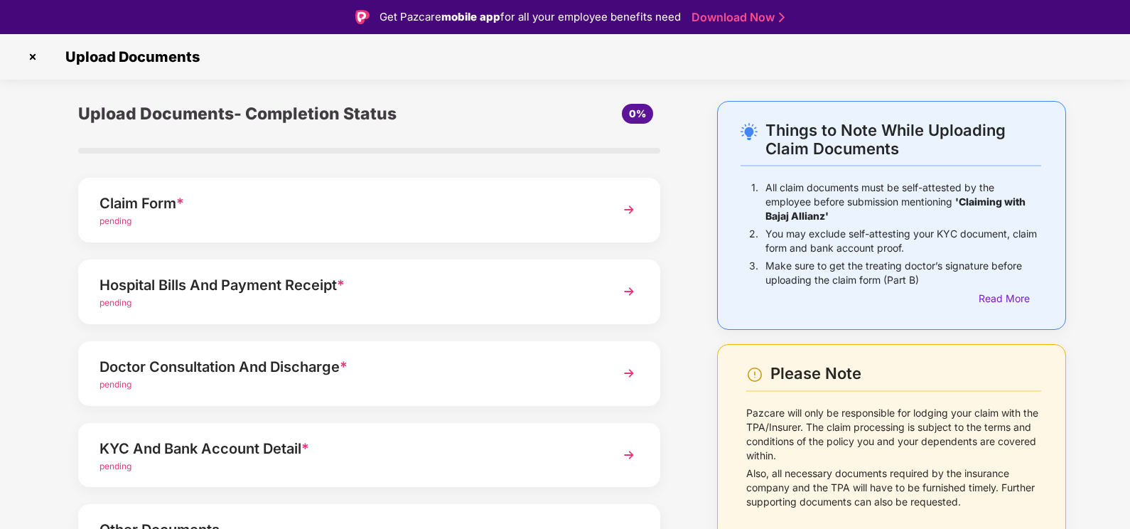
click at [621, 209] on img at bounding box center [629, 210] width 26 height 26
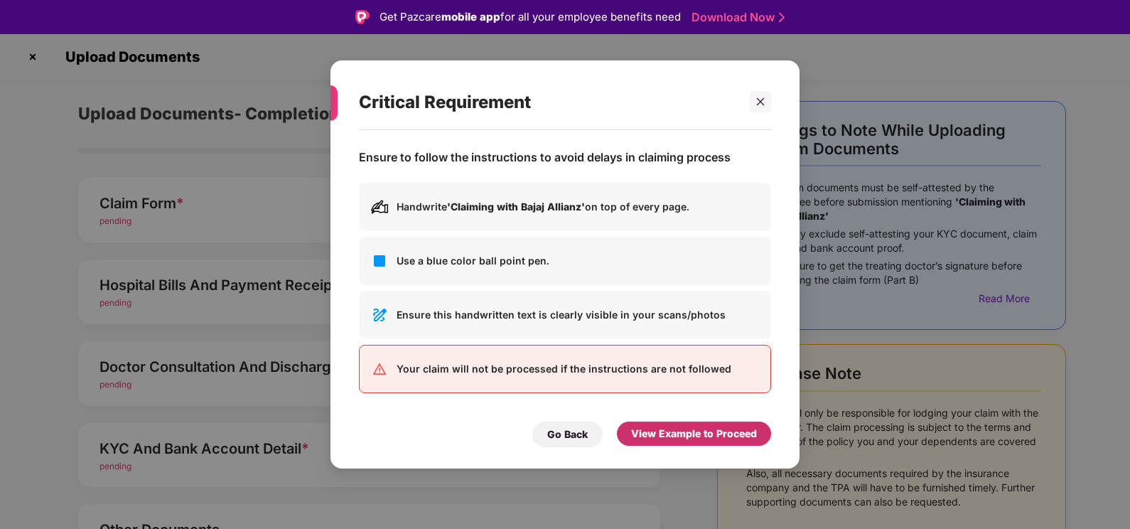
click at [667, 435] on div "View Example to Proceed" at bounding box center [694, 434] width 126 height 16
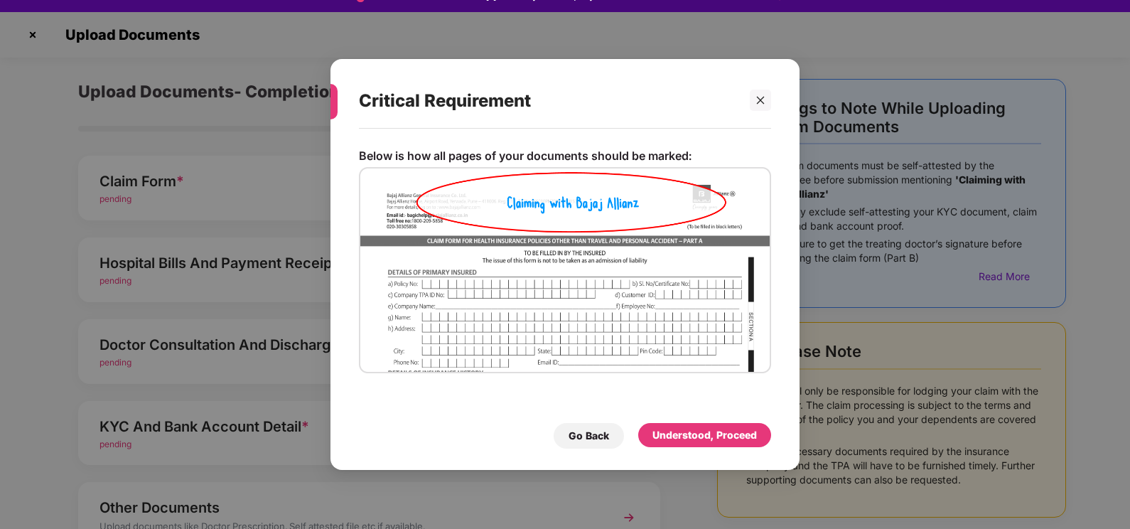
scroll to position [34, 0]
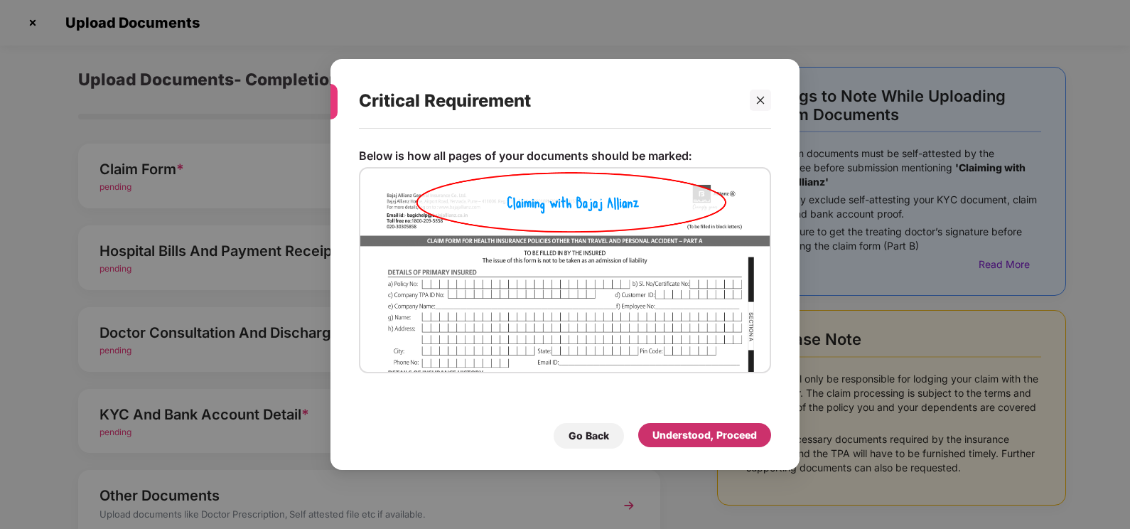
click at [699, 431] on div "Understood, Proceed" at bounding box center [705, 435] width 104 height 16
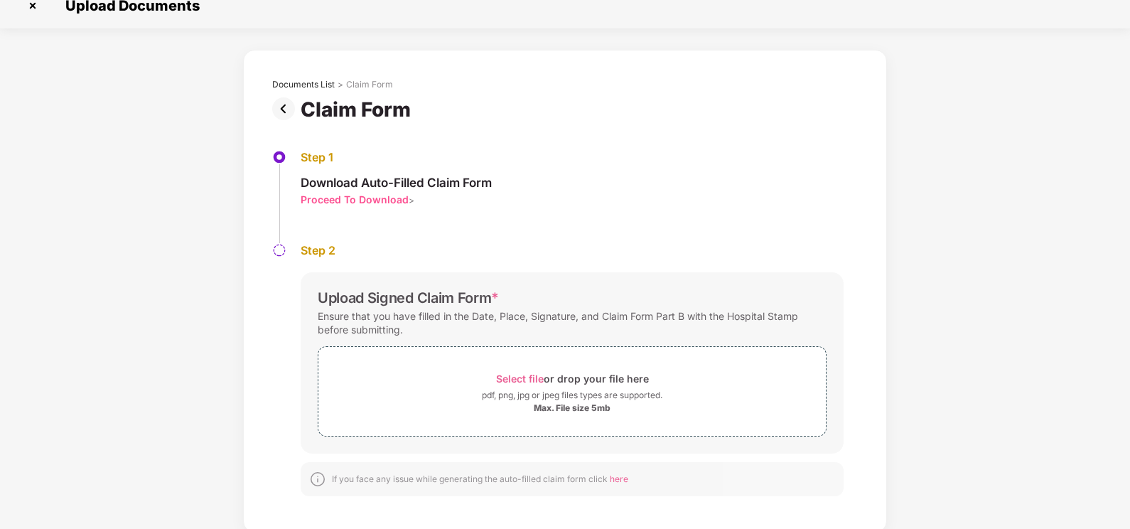
scroll to position [21, 0]
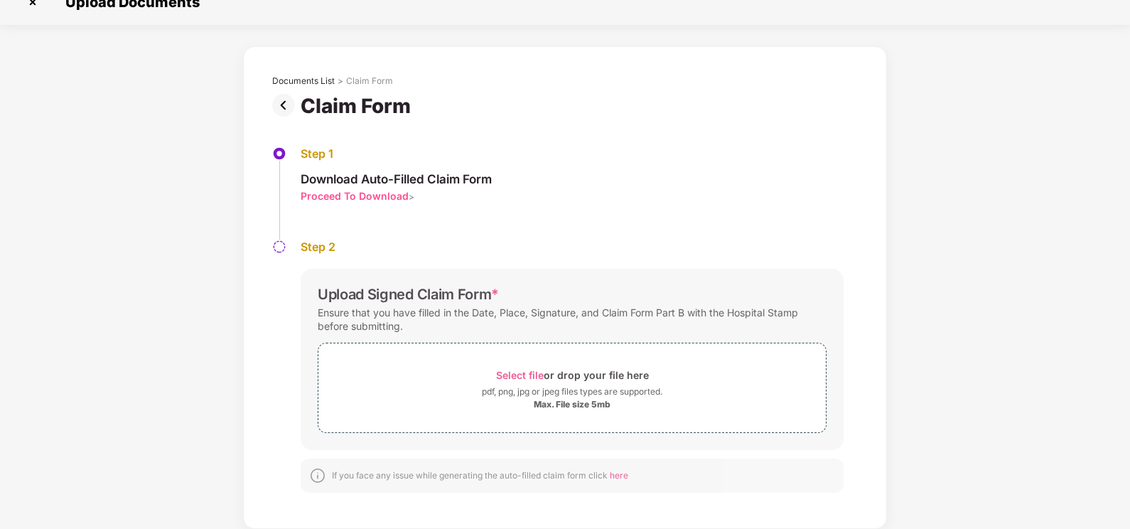
click at [359, 198] on div "Proceed To Download" at bounding box center [355, 196] width 108 height 14
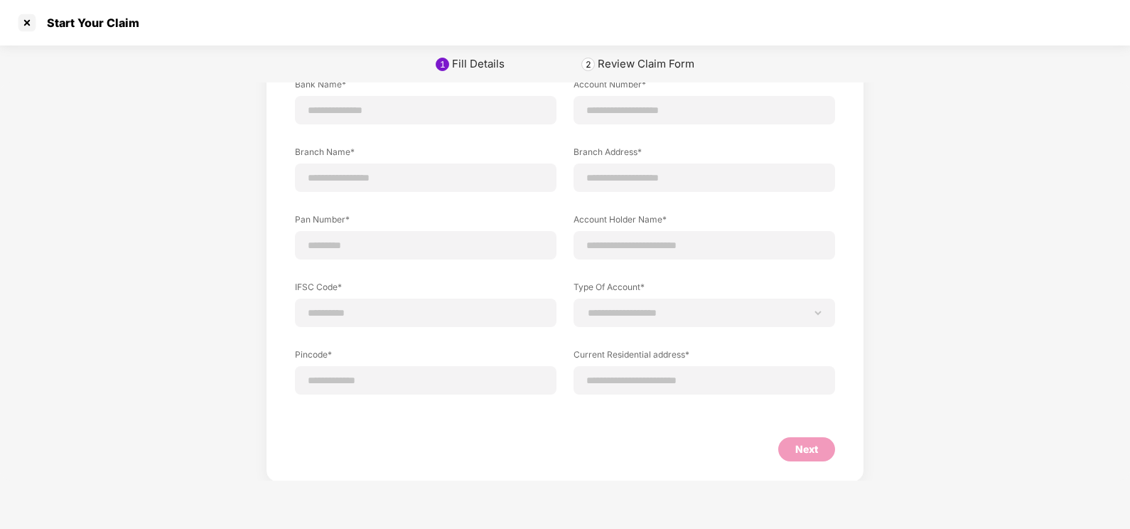
scroll to position [87, 0]
